Goal: Navigation & Orientation: Find specific page/section

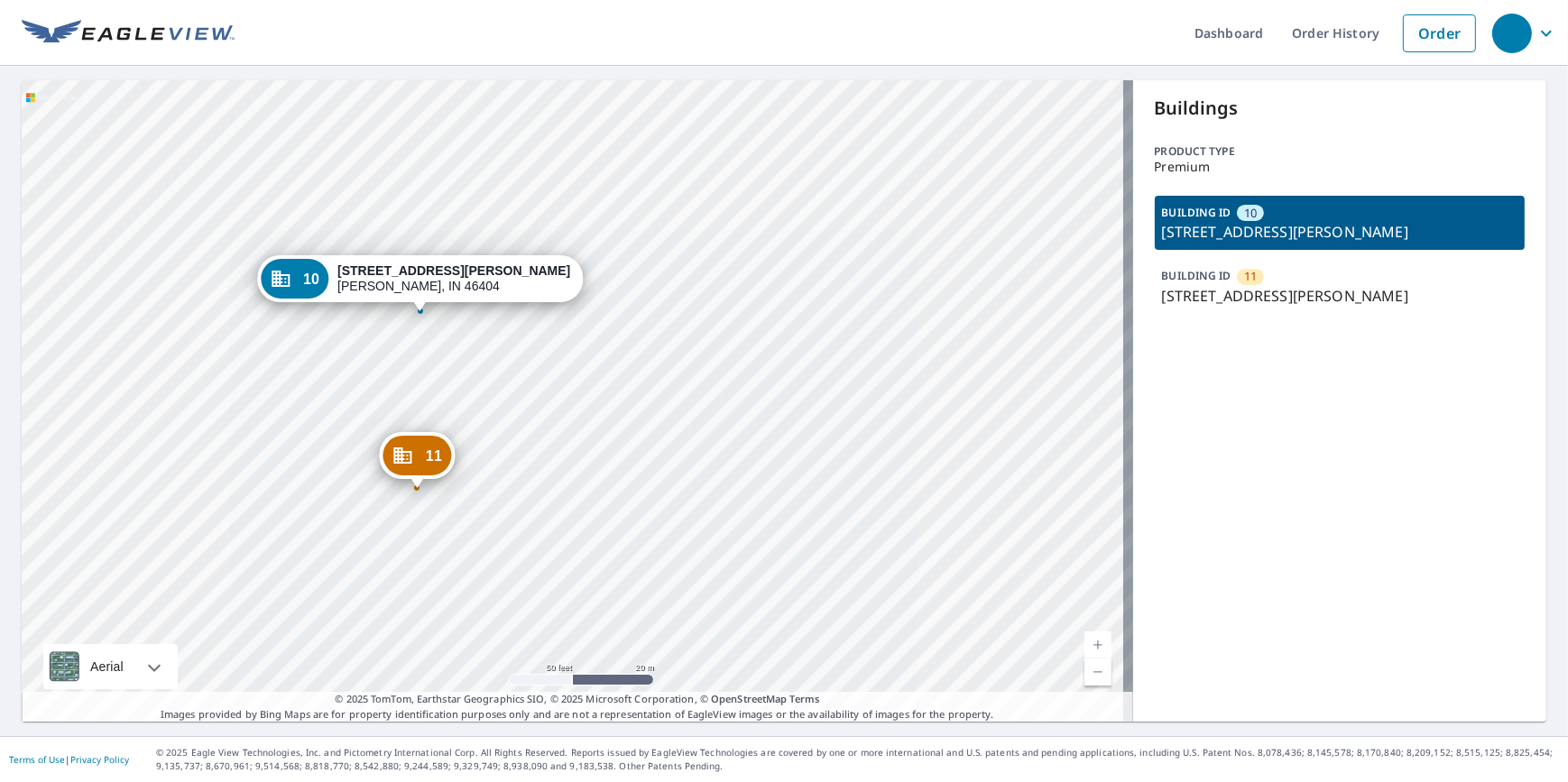
drag, startPoint x: 415, startPoint y: 368, endPoint x: 443, endPoint y: 350, distance: 33.3
click at [454, 369] on div "11 1950 W 24th Ln Gary, IN 46404 10 2412 Arthur St Gary, IN 46404" at bounding box center [578, 401] width 1112 height 642
